Goal: Transaction & Acquisition: Book appointment/travel/reservation

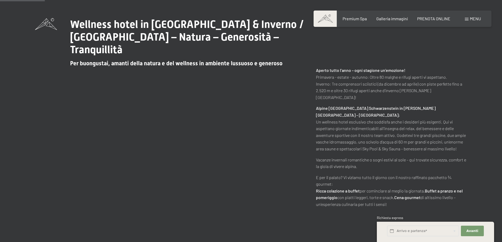
click at [438, 17] on span "PRENOTA ONLINE" at bounding box center [434, 18] width 33 height 5
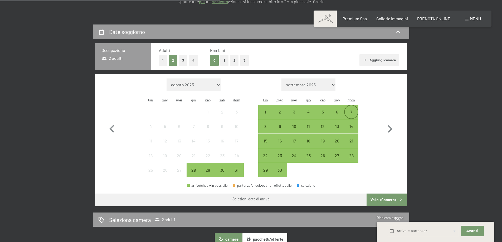
click at [352, 112] on div "7" at bounding box center [351, 116] width 13 height 13
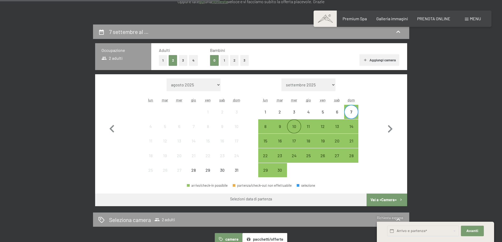
click at [295, 127] on div "10" at bounding box center [294, 130] width 13 height 13
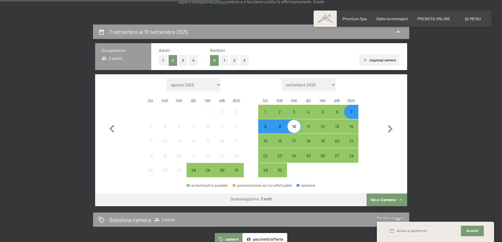
click at [377, 201] on button "Vai a «Camera»" at bounding box center [387, 200] width 40 height 13
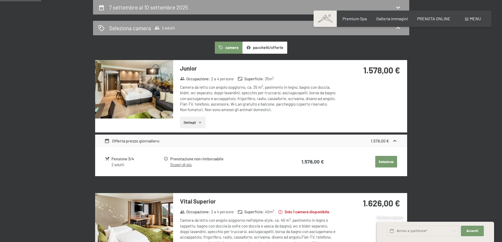
click at [390, 162] on button "Seleziona" at bounding box center [387, 162] width 22 height 12
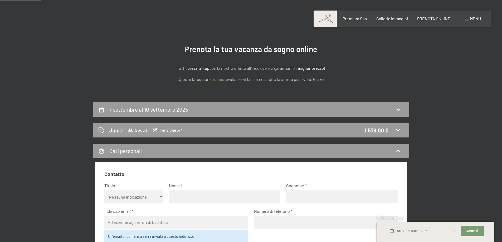
scroll to position [0, 0]
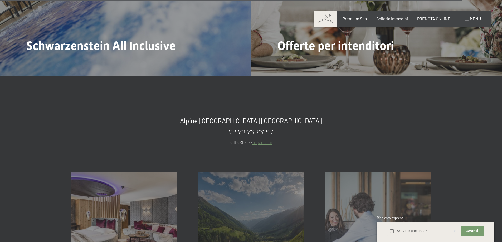
scroll to position [2287, 0]
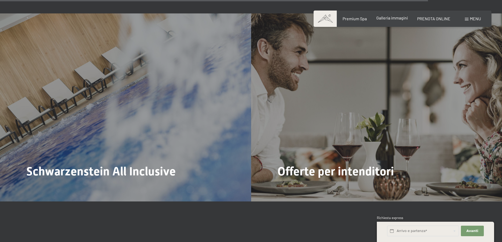
click at [393, 18] on span "Galleria immagini" at bounding box center [393, 17] width 32 height 5
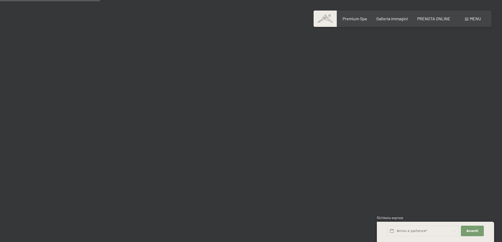
scroll to position [1319, 0]
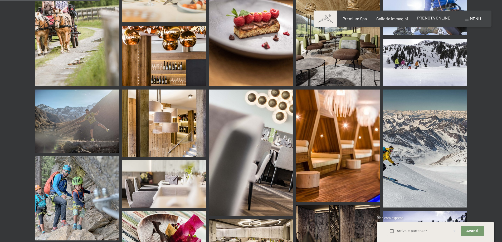
click at [432, 20] on span "PRENOTA ONLINE" at bounding box center [434, 17] width 33 height 5
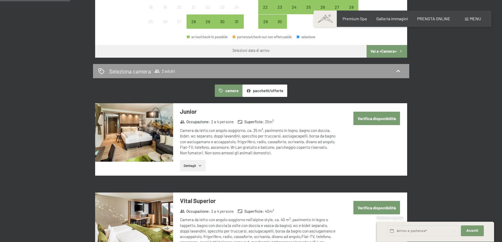
scroll to position [290, 0]
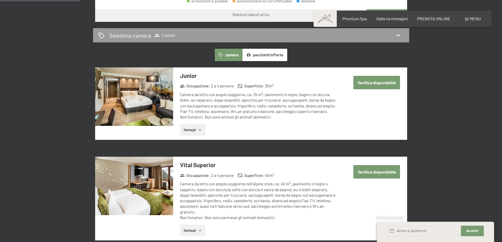
click at [190, 131] on button "Dettagli" at bounding box center [193, 130] width 26 height 12
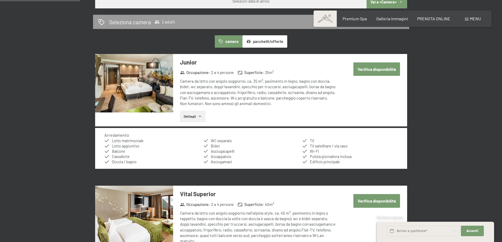
scroll to position [396, 0]
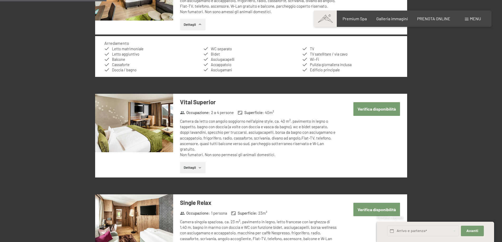
click at [202, 168] on icon "button" at bounding box center [200, 168] width 4 height 4
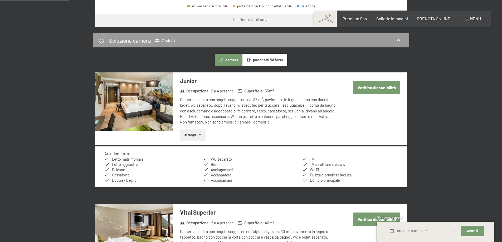
scroll to position [264, 0]
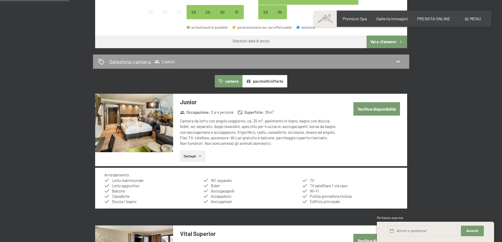
click at [393, 110] on button "Verifica disponibilità" at bounding box center [377, 108] width 47 height 13
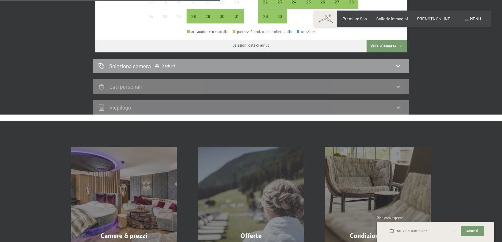
scroll to position [262, 0]
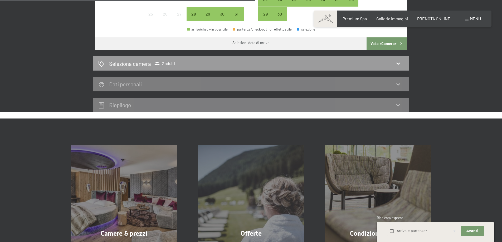
click at [385, 44] on button "Vai a «Camera»" at bounding box center [387, 43] width 40 height 13
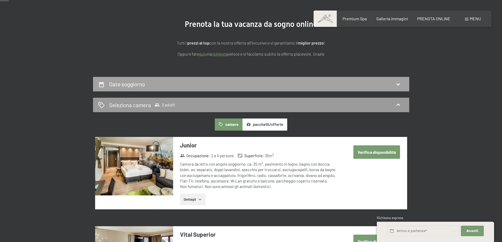
scroll to position [0, 0]
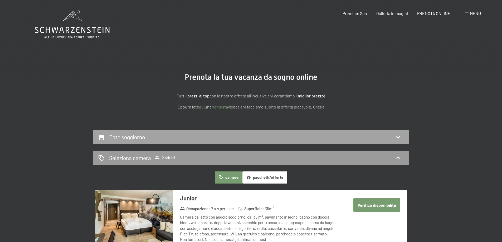
click at [122, 136] on h2 "Date soggiorno" at bounding box center [127, 137] width 36 height 7
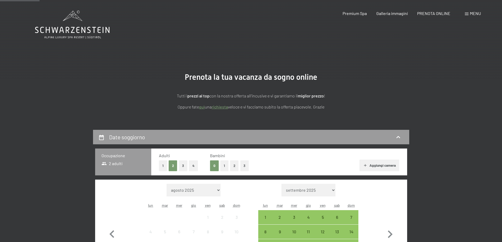
scroll to position [130, 0]
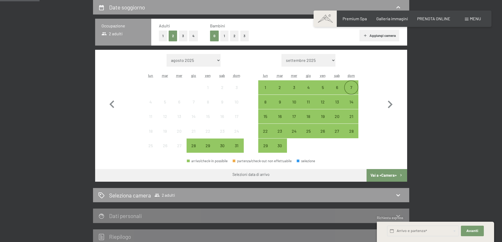
click at [352, 88] on div "7" at bounding box center [351, 91] width 13 height 13
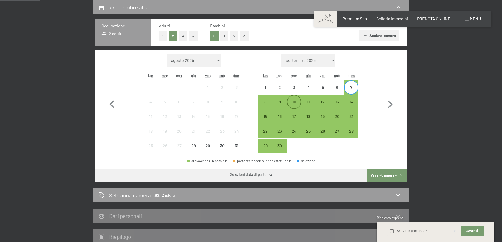
click at [294, 100] on div "10" at bounding box center [294, 106] width 13 height 13
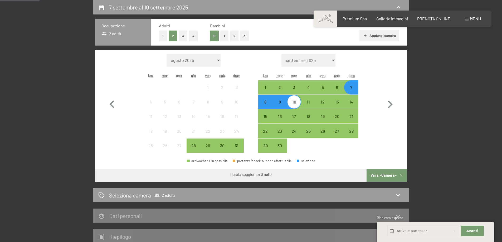
click at [387, 175] on button "Vai a «Camera»" at bounding box center [387, 175] width 40 height 13
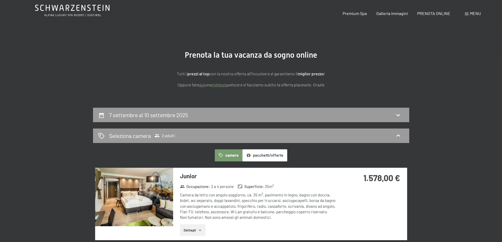
scroll to position [0, 0]
